Goal: Participate in discussion

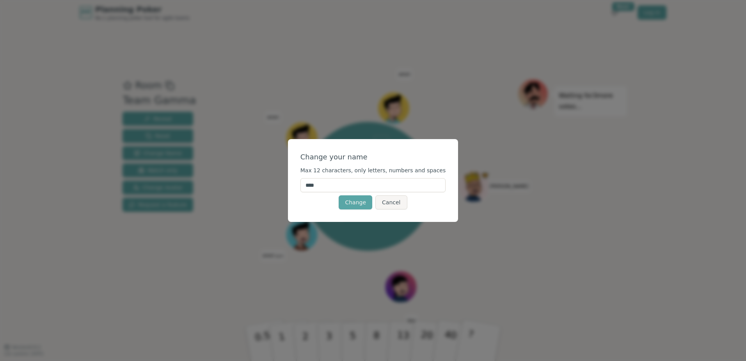
drag, startPoint x: 344, startPoint y: 183, endPoint x: 289, endPoint y: 184, distance: 55.1
click at [289, 184] on div "Change your name Max 12 characters, only letters, numbers and spaces **** Chang…" at bounding box center [373, 180] width 746 height 361
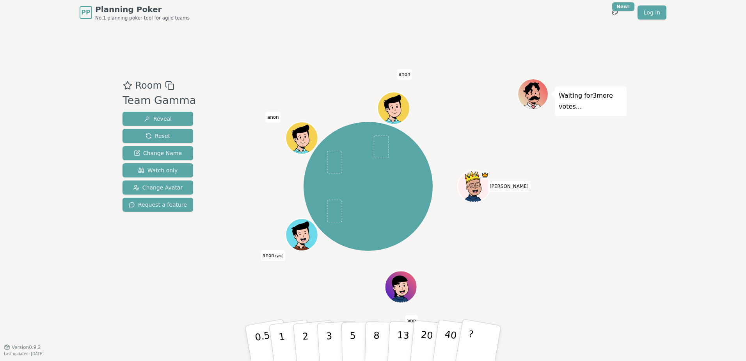
click at [274, 113] on span "anon" at bounding box center [273, 117] width 16 height 11
click at [274, 116] on span "anon" at bounding box center [273, 117] width 16 height 11
click at [274, 117] on span "anon" at bounding box center [273, 117] width 16 height 11
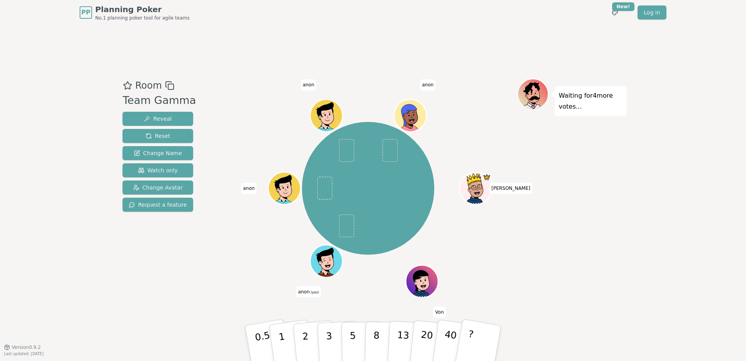
click at [306, 298] on div "Room Team Gamma Reveal Reset Change Name Watch only Change Avatar Request a fea…" at bounding box center [373, 186] width 508 height 322
click at [339, 263] on div at bounding box center [327, 271] width 31 height 28
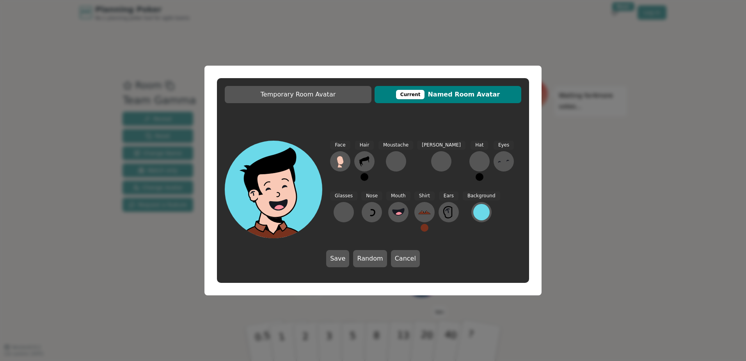
click at [339, 263] on button "Save" at bounding box center [337, 258] width 23 height 17
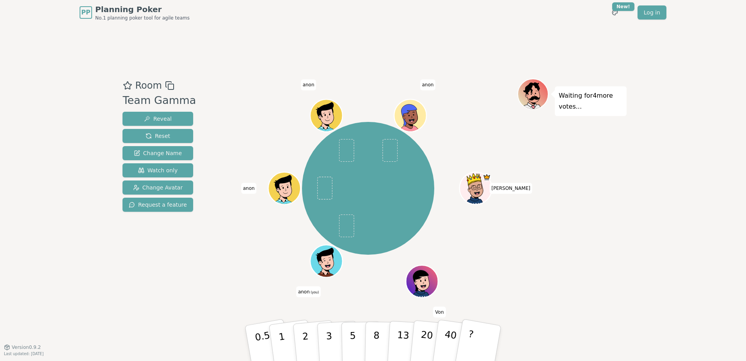
click at [339, 263] on div at bounding box center [327, 271] width 31 height 28
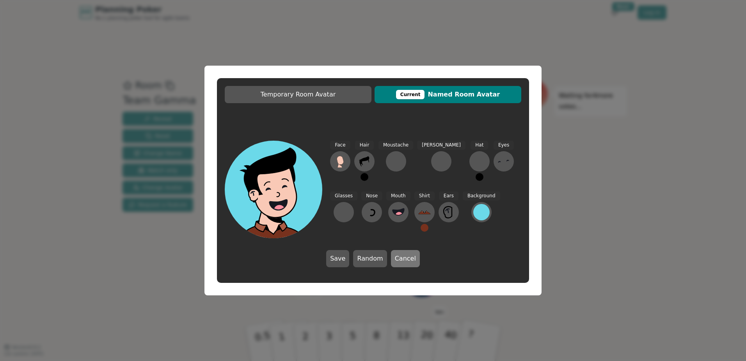
click at [399, 259] on button "Cancel" at bounding box center [405, 258] width 29 height 17
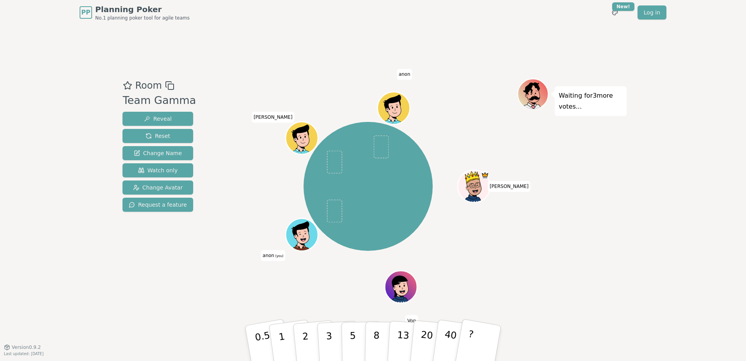
click at [273, 255] on span "anon (you)" at bounding box center [273, 255] width 25 height 11
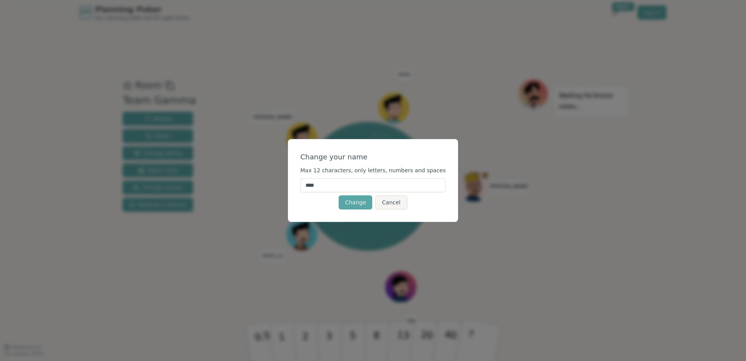
click at [337, 181] on input "****" at bounding box center [374, 185] width 146 height 14
click at [289, 185] on div "Change your name Max 12 characters, only letters, numbers and spaces **** Chang…" at bounding box center [373, 180] width 746 height 361
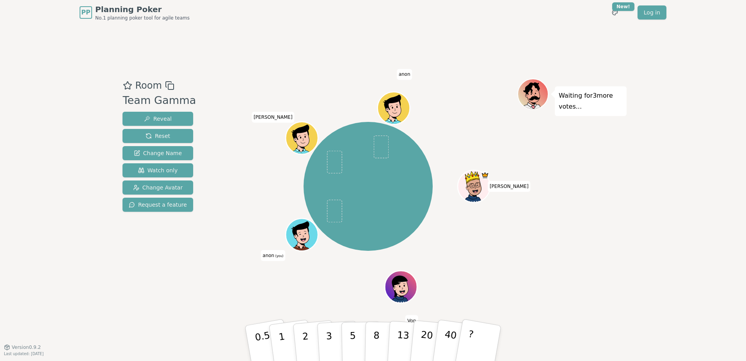
click at [268, 256] on span "anon (you)" at bounding box center [273, 255] width 25 height 11
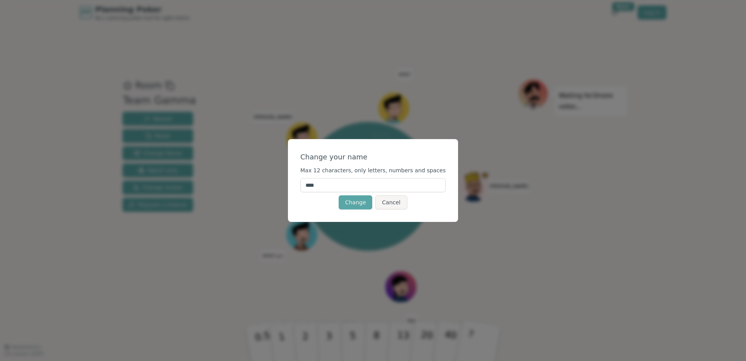
click at [336, 180] on input "****" at bounding box center [374, 185] width 146 height 14
type input "*"
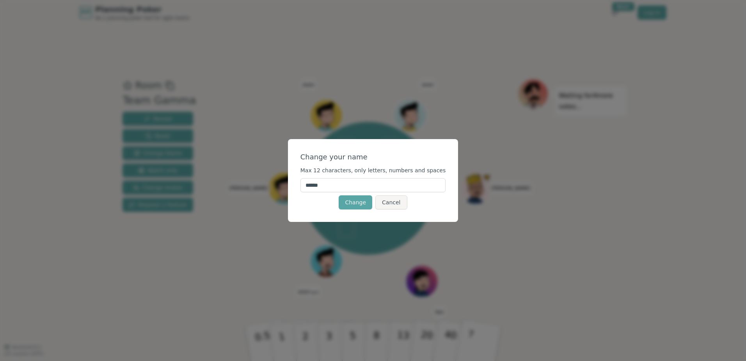
type input "******"
click at [308, 211] on div "Change your name Max 12 characters, only letters, numbers and spaces ****** Cha…" at bounding box center [373, 180] width 171 height 83
click at [360, 205] on button "Change" at bounding box center [356, 202] width 34 height 14
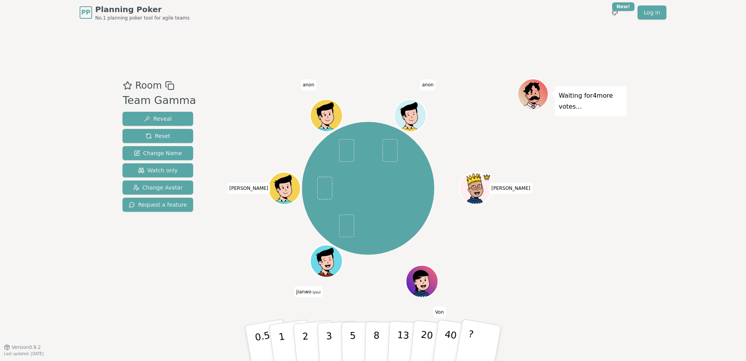
click at [323, 265] on icon at bounding box center [328, 265] width 16 height 5
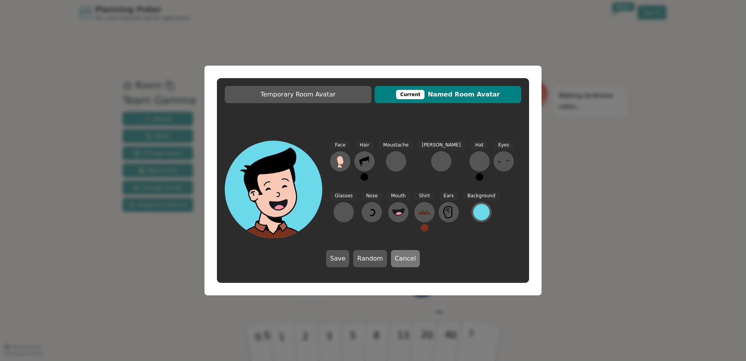
click at [411, 260] on button "Cancel" at bounding box center [405, 258] width 29 height 17
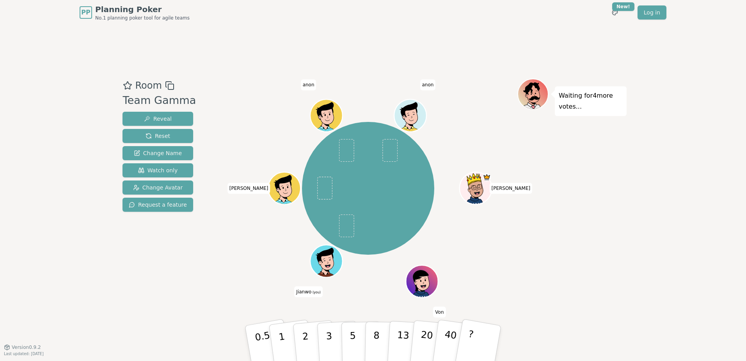
click at [326, 266] on icon at bounding box center [327, 265] width 5 height 3
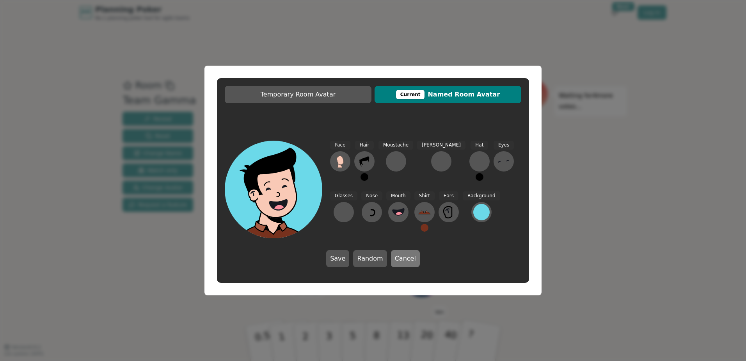
click at [404, 258] on button "Cancel" at bounding box center [405, 258] width 29 height 17
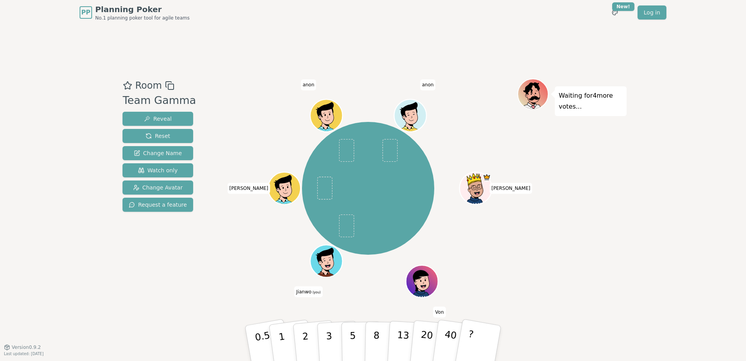
click at [306, 292] on span "Jianwo (you)" at bounding box center [308, 291] width 29 height 11
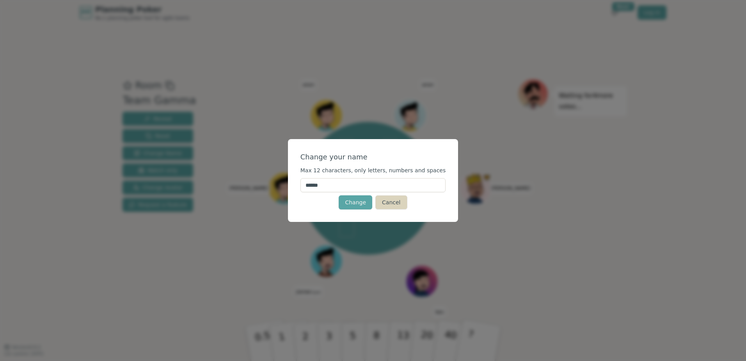
click at [388, 204] on button "Cancel" at bounding box center [392, 202] width 32 height 14
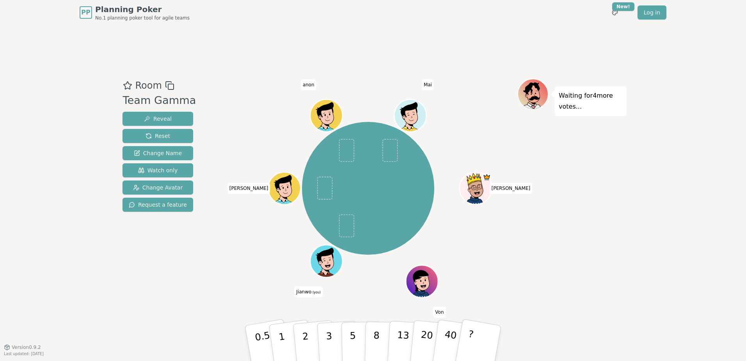
click at [326, 270] on div at bounding box center [327, 271] width 31 height 28
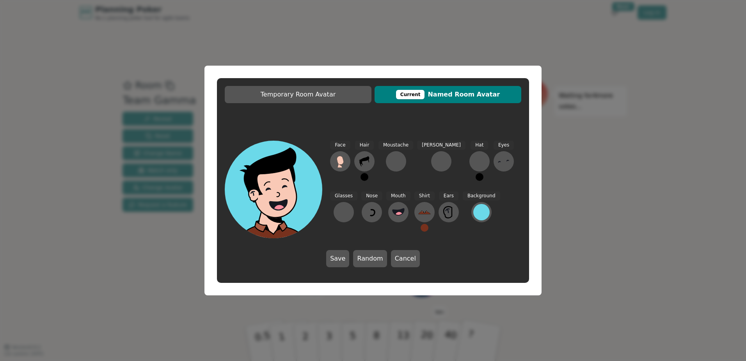
click at [274, 208] on circle at bounding box center [279, 210] width 12 height 12
click at [406, 259] on button "Cancel" at bounding box center [405, 258] width 29 height 17
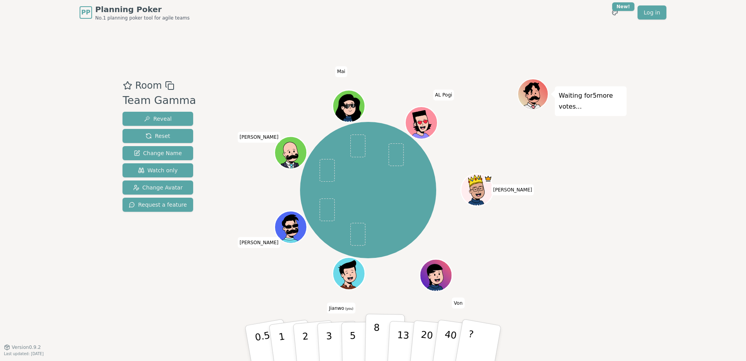
click at [379, 337] on button "8" at bounding box center [385, 343] width 40 height 59
click at [378, 339] on p "8" at bounding box center [376, 343] width 7 height 42
click at [375, 342] on p "8" at bounding box center [376, 343] width 7 height 42
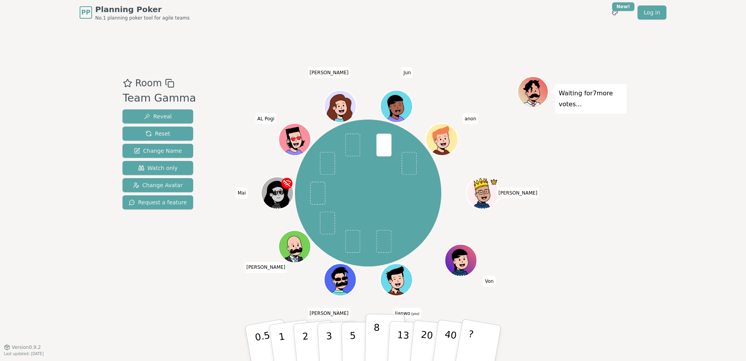
click at [374, 337] on p "8" at bounding box center [376, 343] width 7 height 42
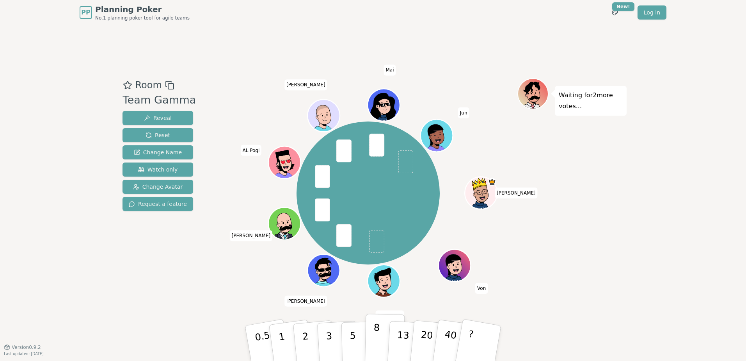
click at [377, 346] on p "8" at bounding box center [376, 343] width 7 height 42
click at [376, 334] on p "8" at bounding box center [376, 343] width 7 height 42
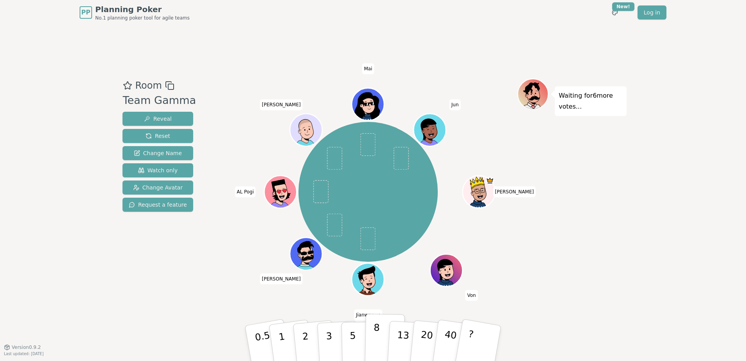
click at [381, 339] on button "8" at bounding box center [385, 343] width 40 height 59
click at [378, 327] on p "8" at bounding box center [376, 343] width 7 height 42
click at [334, 308] on div "Room Team Gamma Reveal Reset Change Name Watch only Change Avatar Request a fea…" at bounding box center [373, 186] width 508 height 322
click at [379, 326] on button "8" at bounding box center [385, 343] width 40 height 59
click at [398, 342] on p "13" at bounding box center [403, 342] width 14 height 43
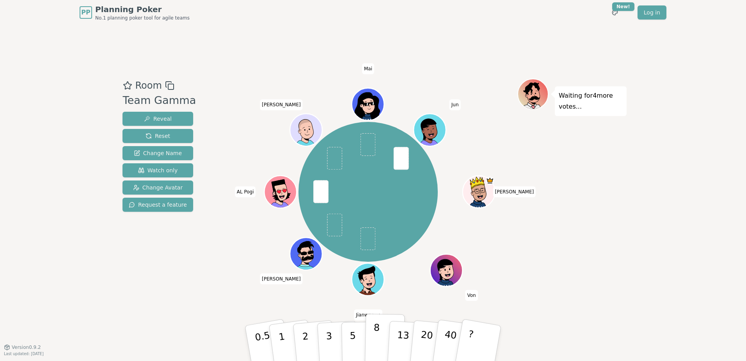
click at [382, 341] on button "8" at bounding box center [385, 343] width 40 height 59
click at [377, 345] on p "8" at bounding box center [376, 343] width 7 height 42
click at [377, 337] on p "8" at bounding box center [376, 343] width 7 height 42
